Goal: Task Accomplishment & Management: Manage account settings

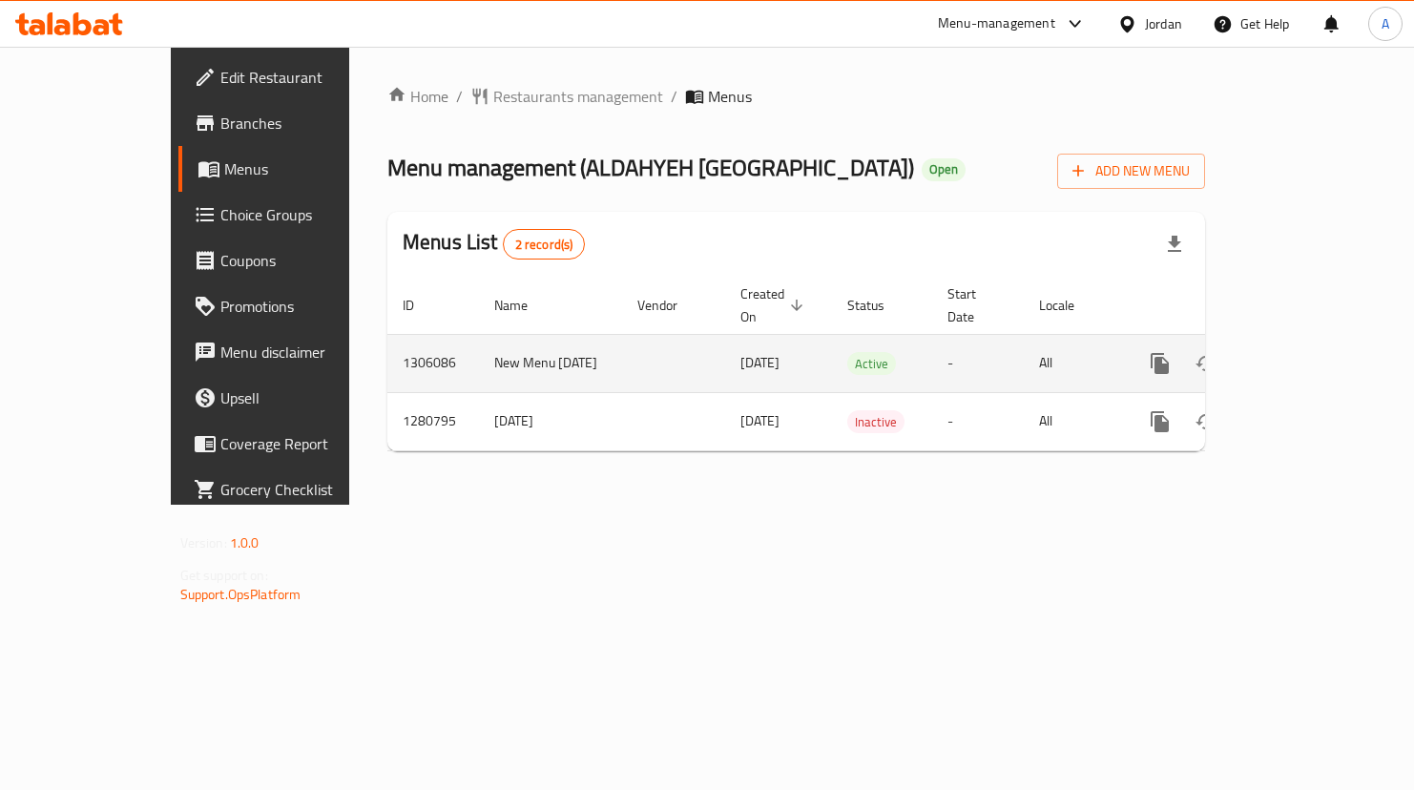
click at [1309, 352] on icon "enhanced table" at bounding box center [1297, 363] width 23 height 23
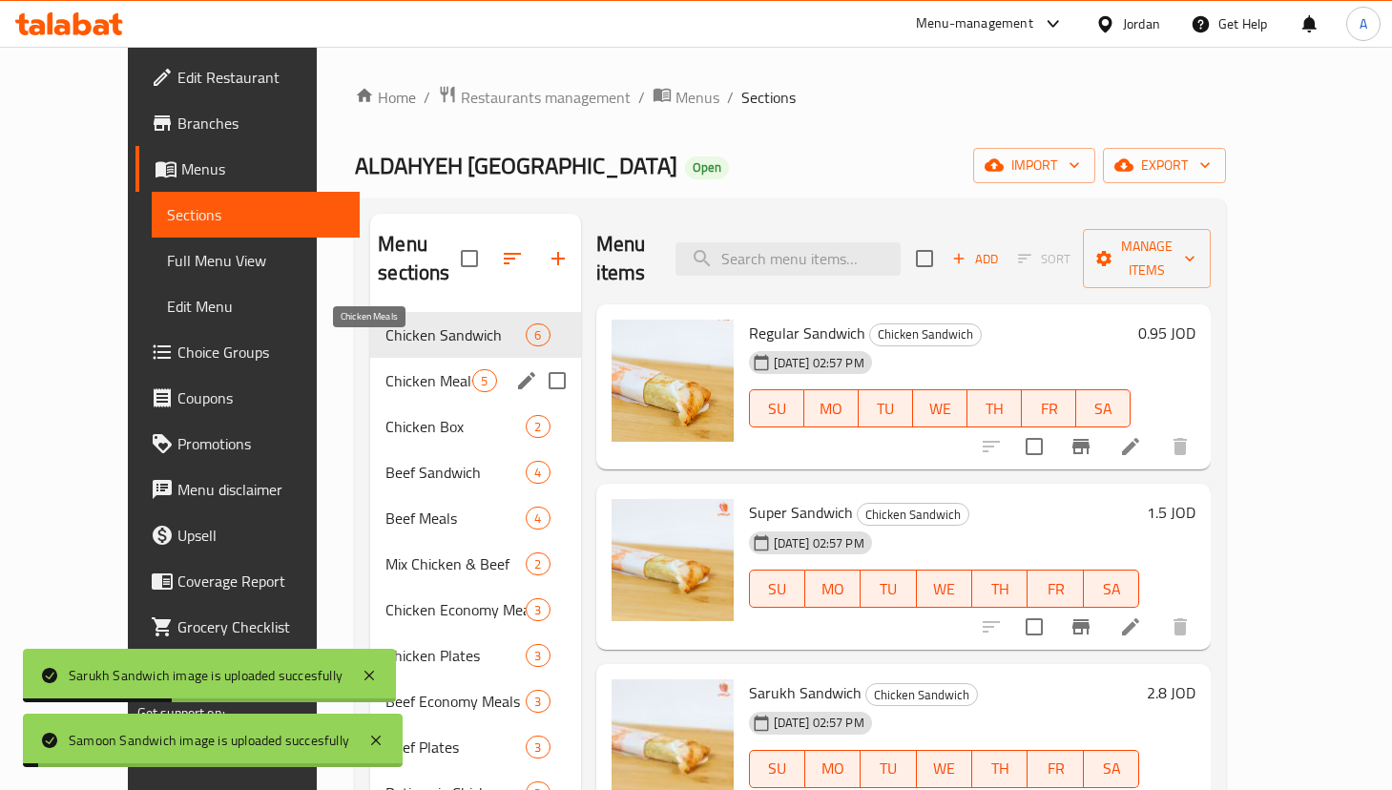
click at [385, 369] on span "Chicken Meals" at bounding box center [428, 380] width 87 height 23
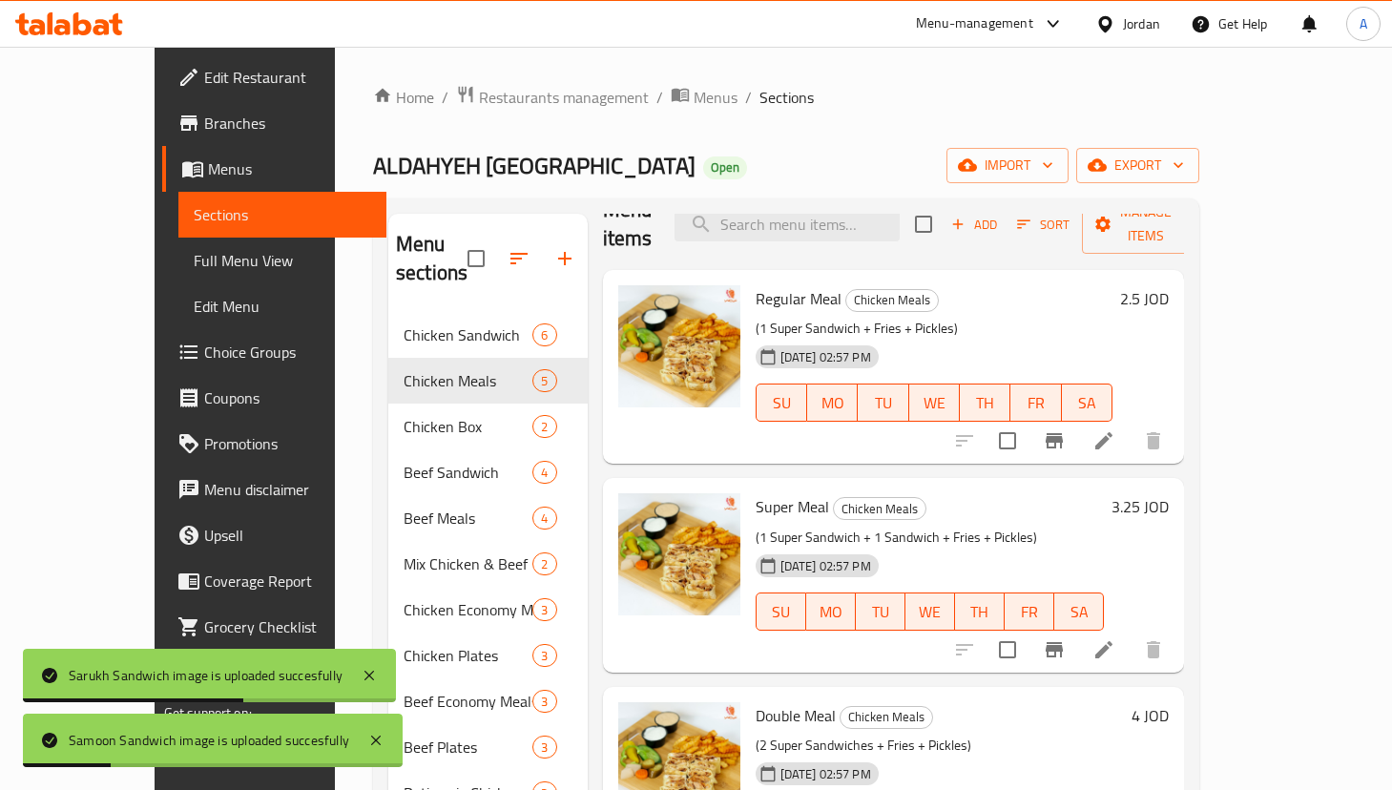
scroll to position [51, 0]
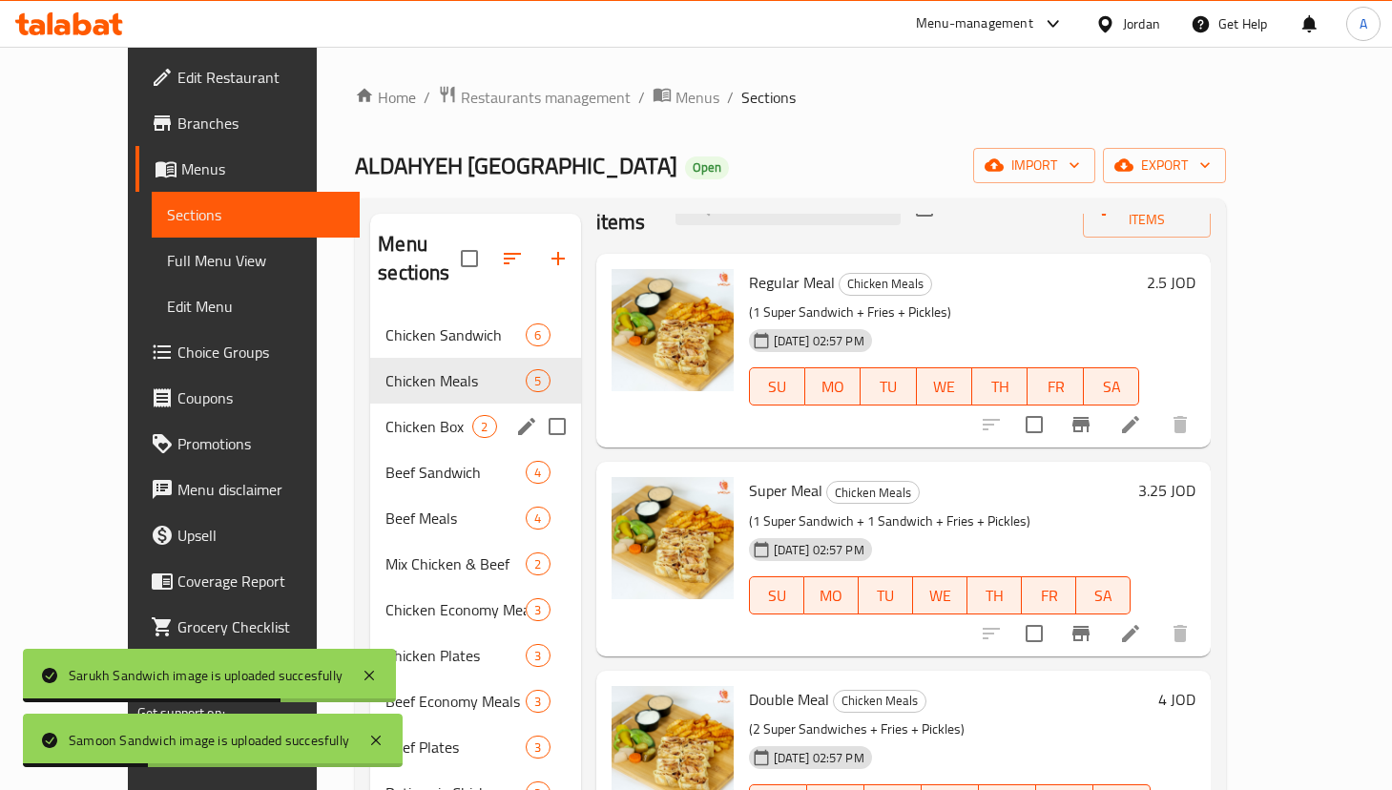
click at [370, 495] on div "Beef Meals 4" at bounding box center [475, 518] width 210 height 46
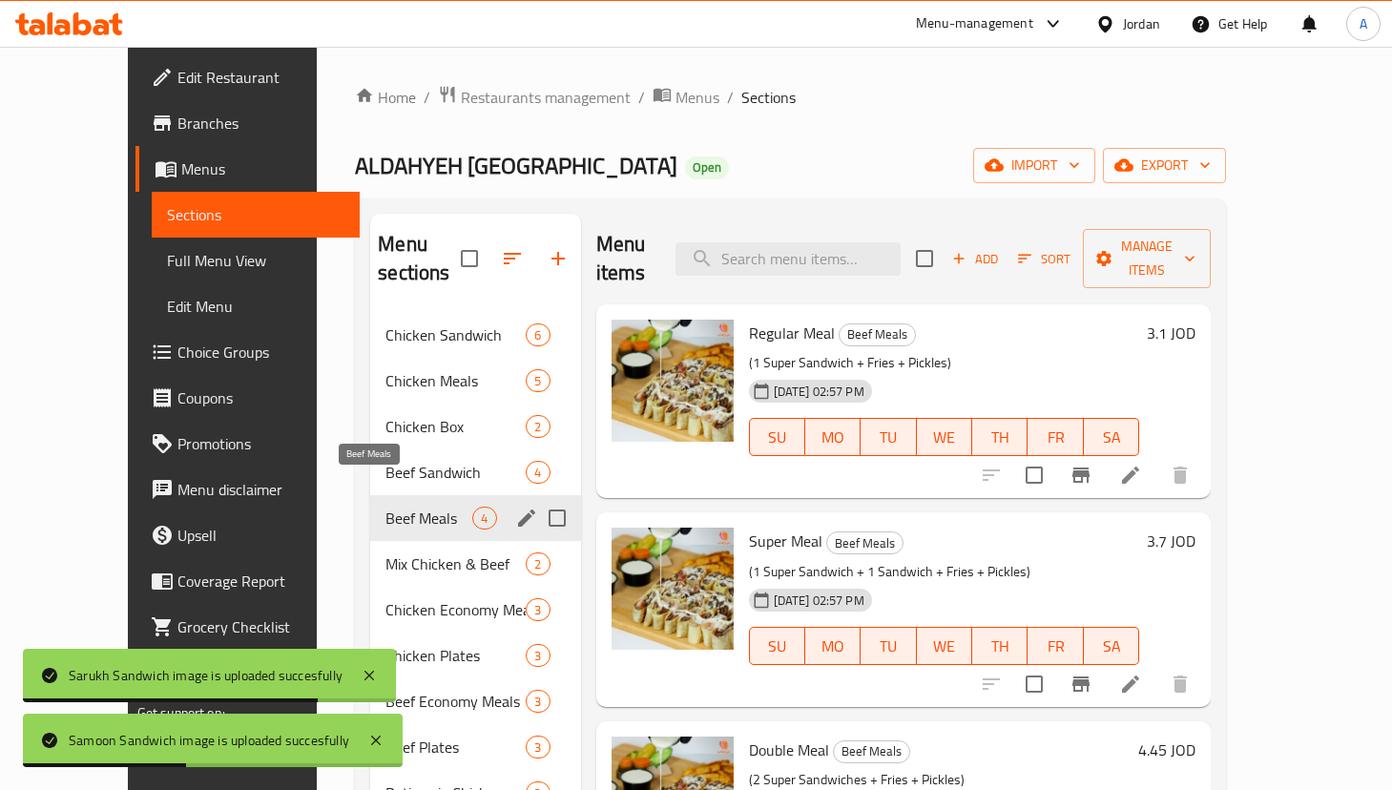
click at [387, 461] on span "Beef Sandwich" at bounding box center [455, 472] width 140 height 23
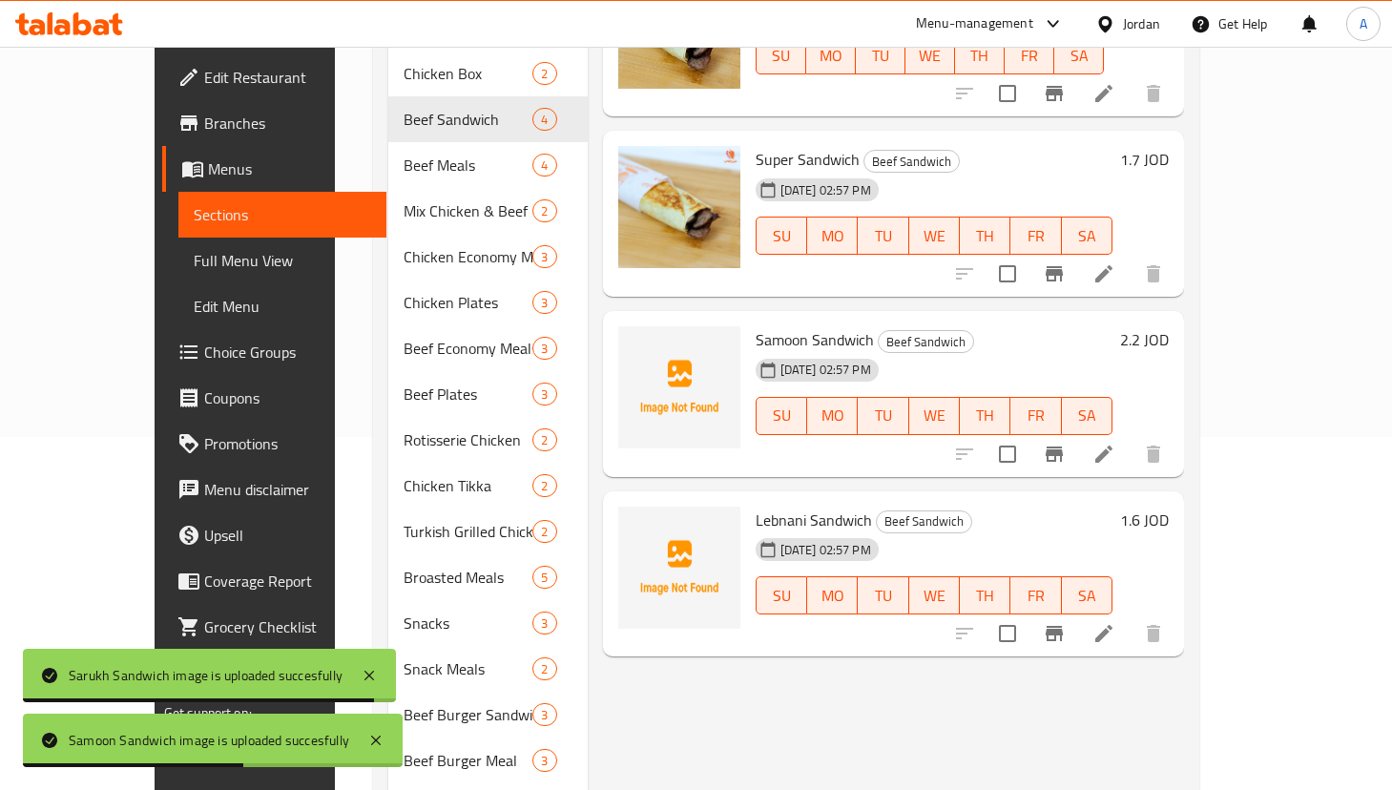
scroll to position [516, 0]
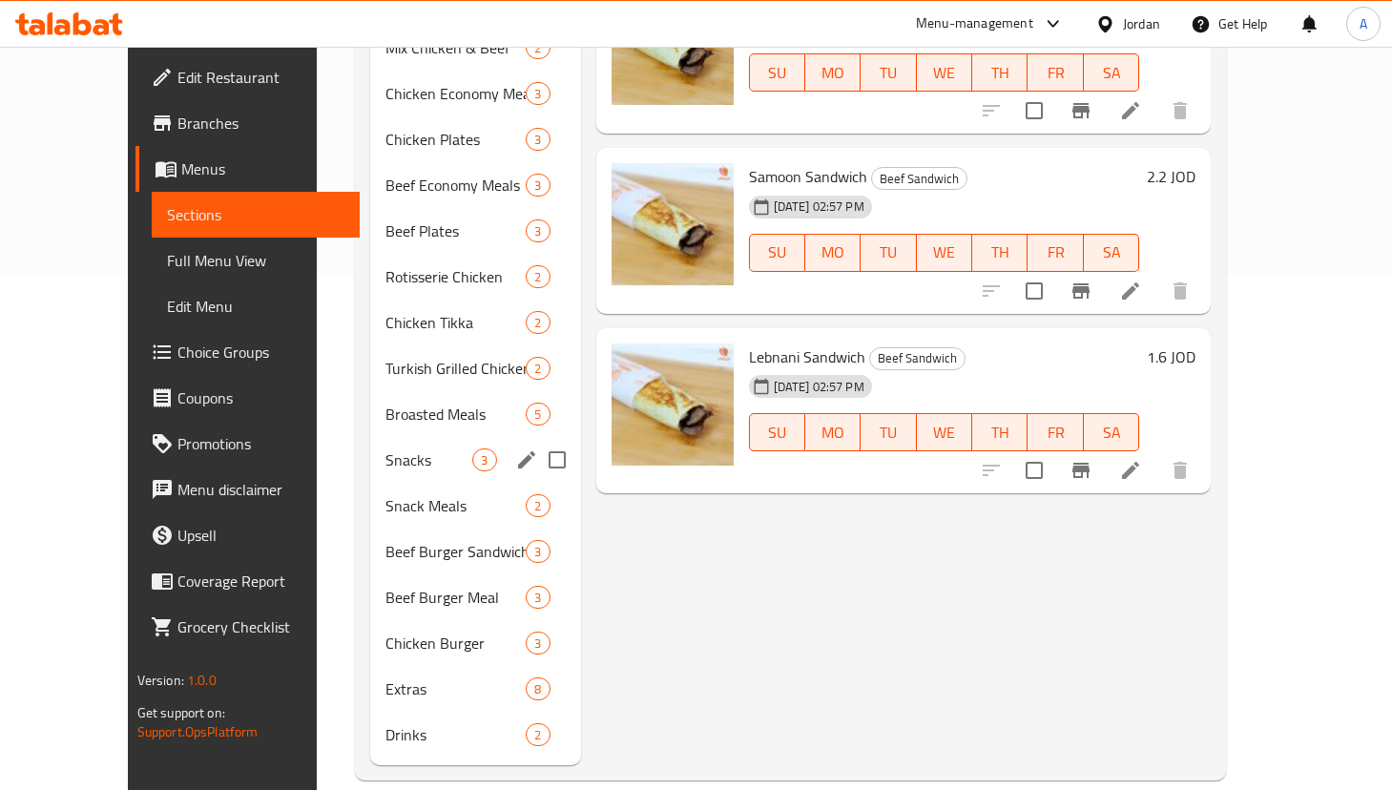
click at [370, 450] on div "Snacks 3" at bounding box center [475, 460] width 210 height 46
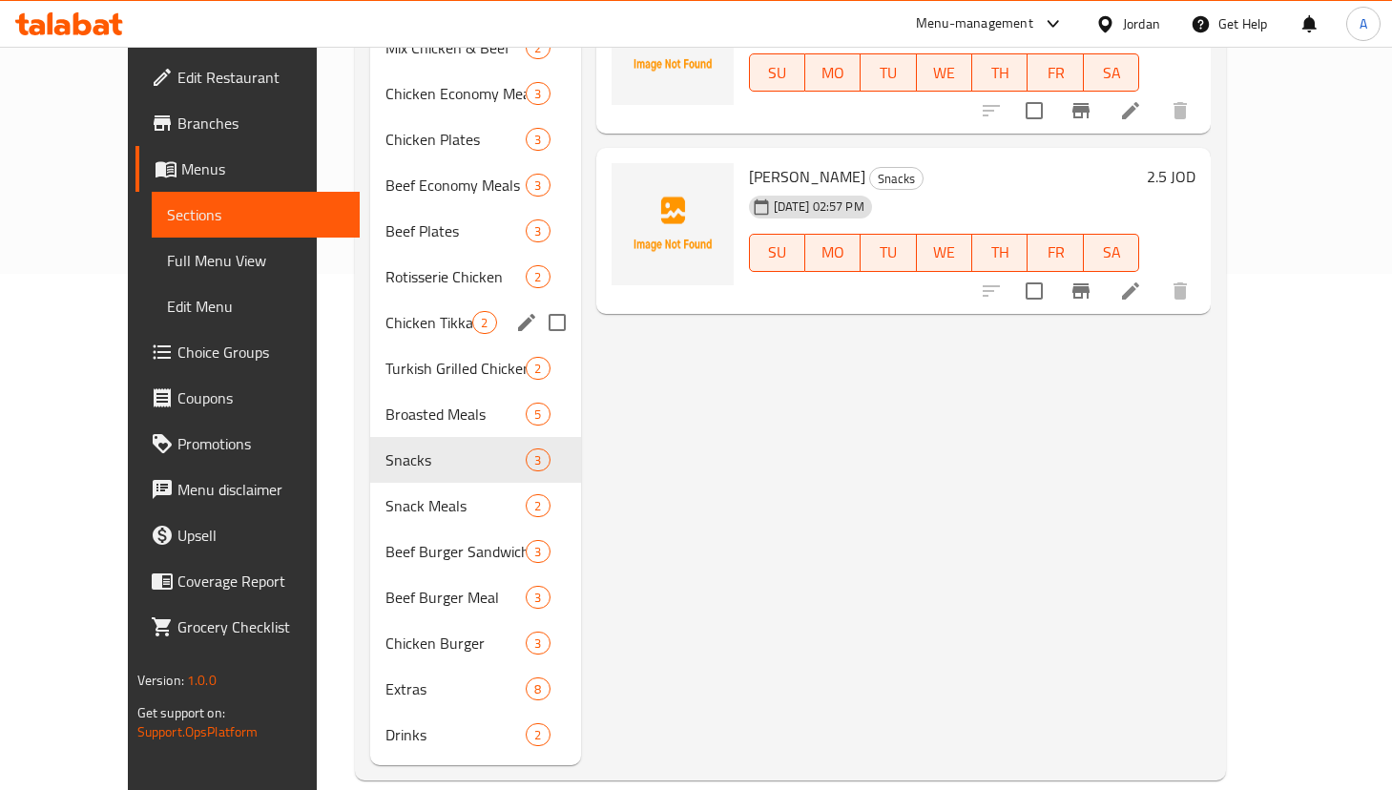
click at [397, 306] on div "Chicken Tikka 2" at bounding box center [475, 323] width 210 height 46
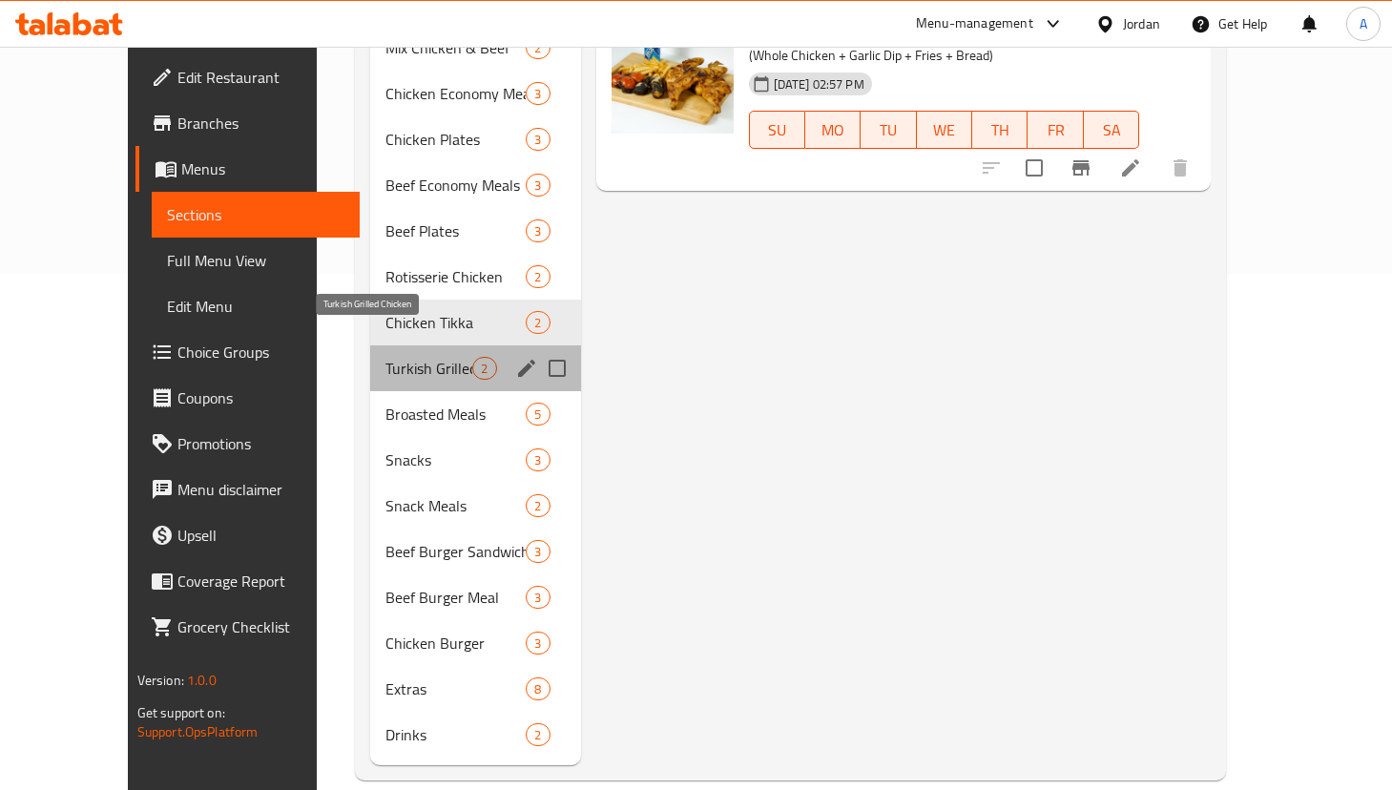
click at [397, 357] on span "Turkish Grilled Chicken" at bounding box center [428, 368] width 87 height 23
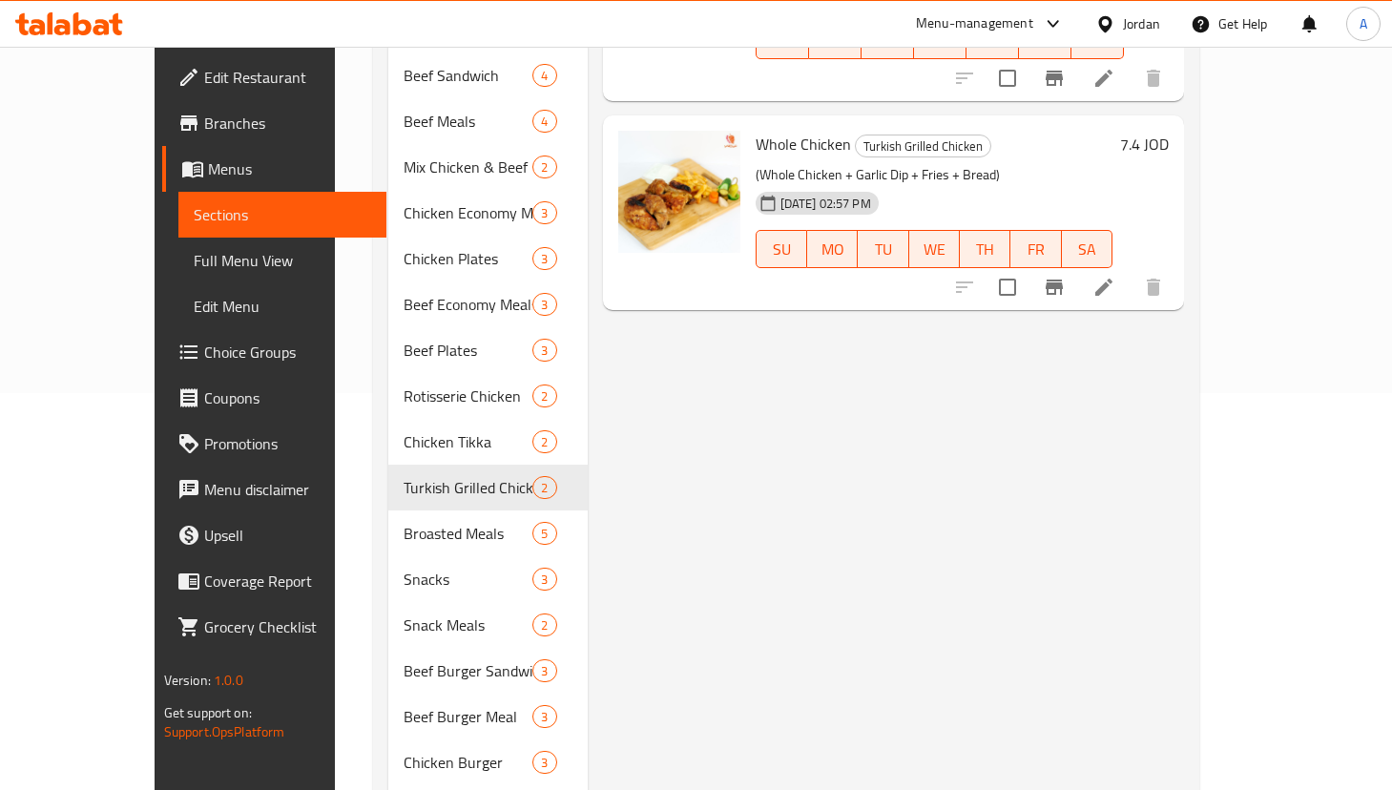
scroll to position [230, 0]
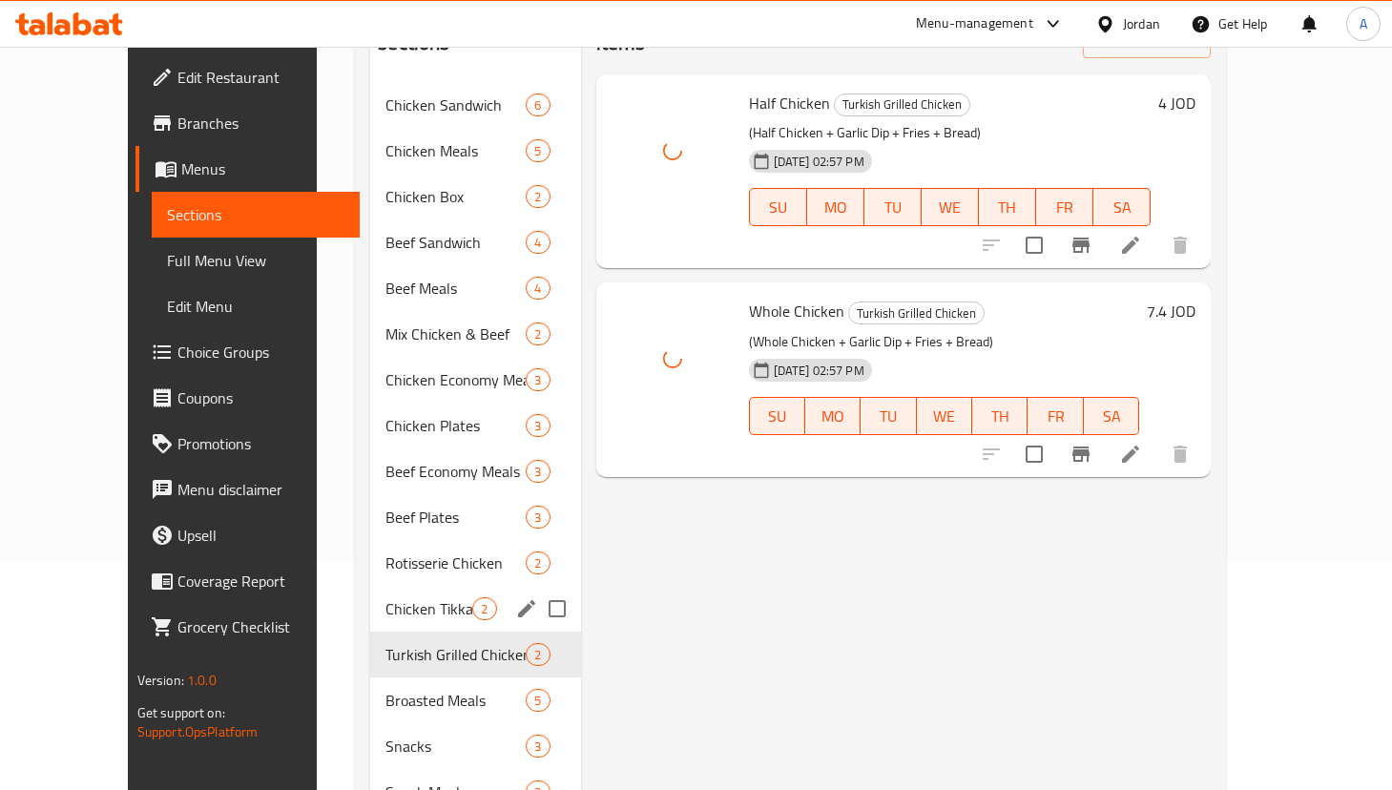
click at [394, 597] on span "Chicken Tikka" at bounding box center [428, 608] width 87 height 23
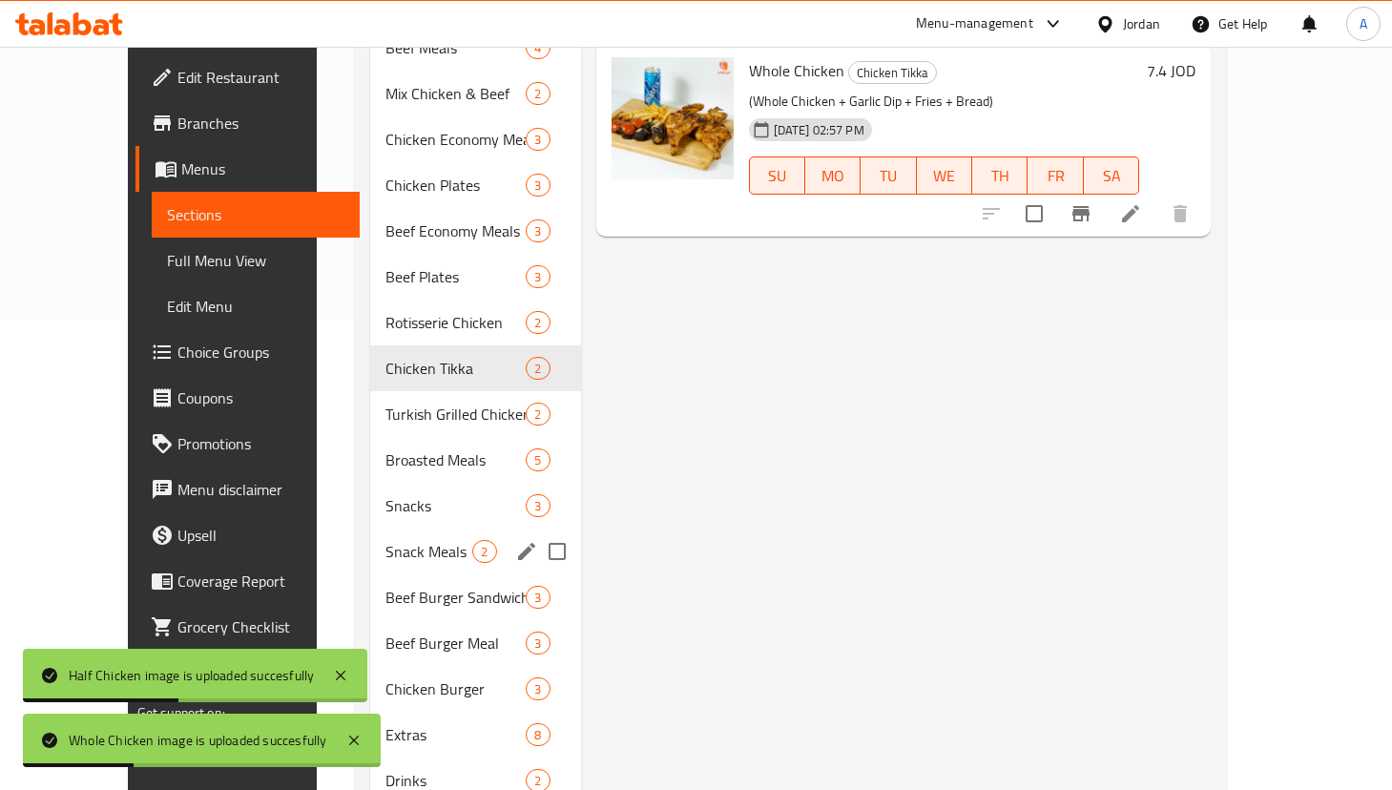
scroll to position [516, 0]
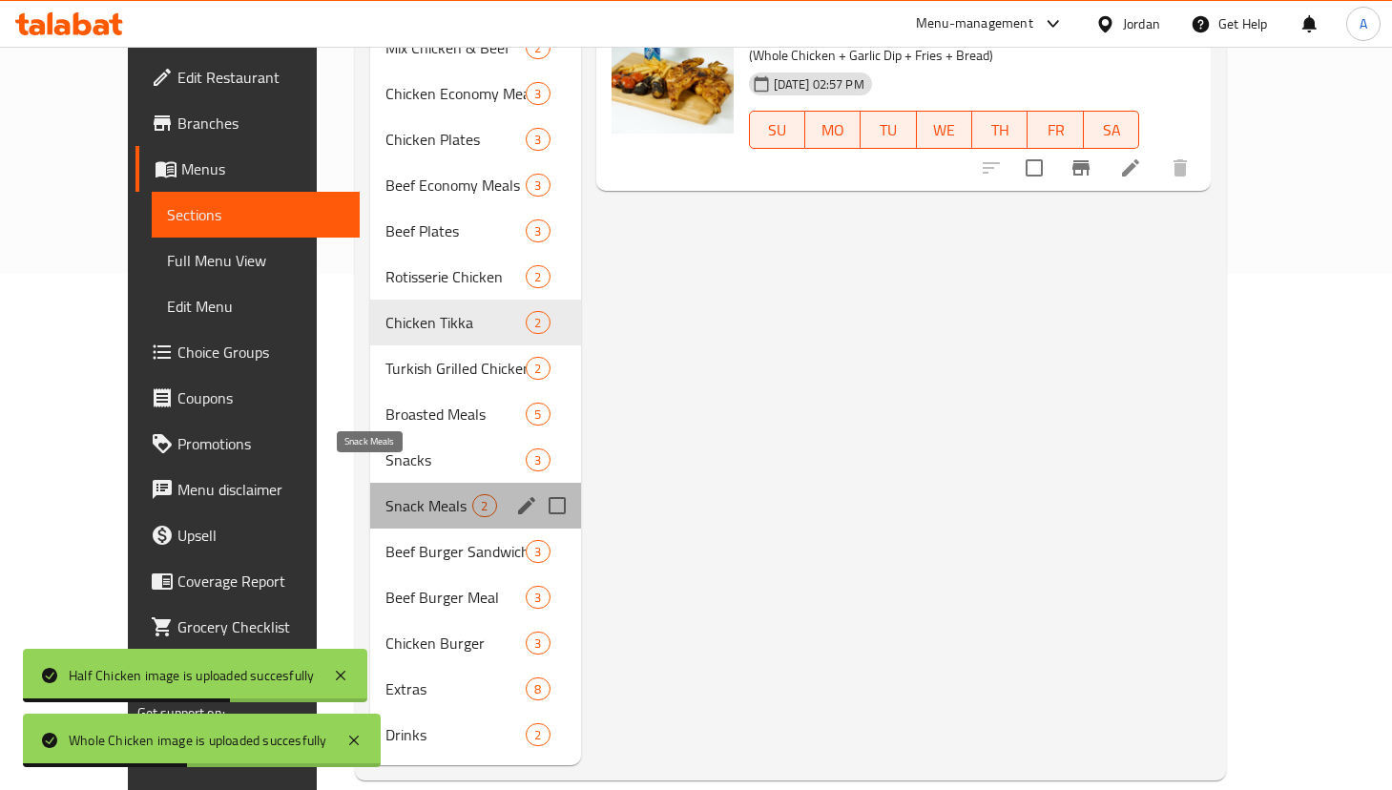
click at [392, 494] on span "Snack Meals" at bounding box center [428, 505] width 87 height 23
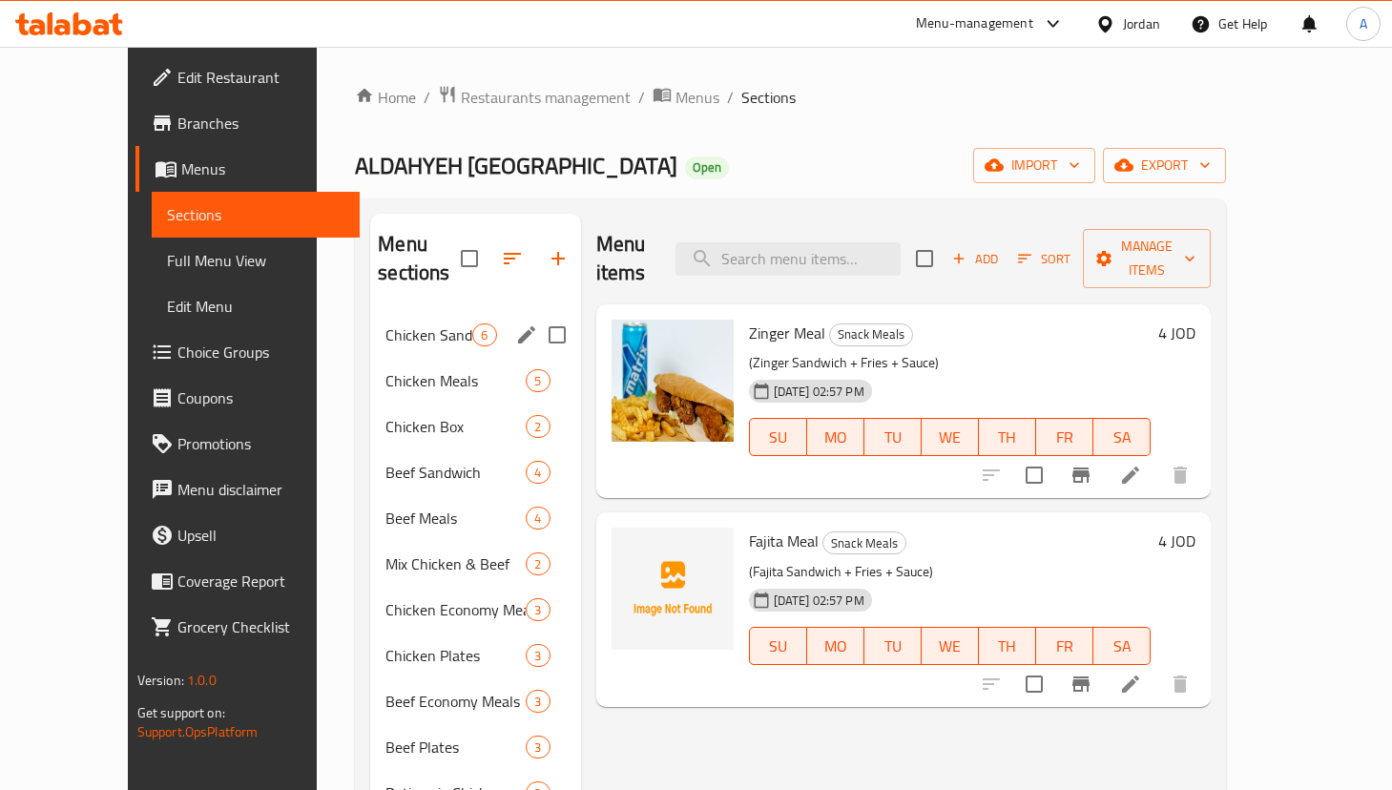
click at [370, 312] on div "Chicken Sandwich 6" at bounding box center [475, 335] width 210 height 46
